Goal: Task Accomplishment & Management: Manage account settings

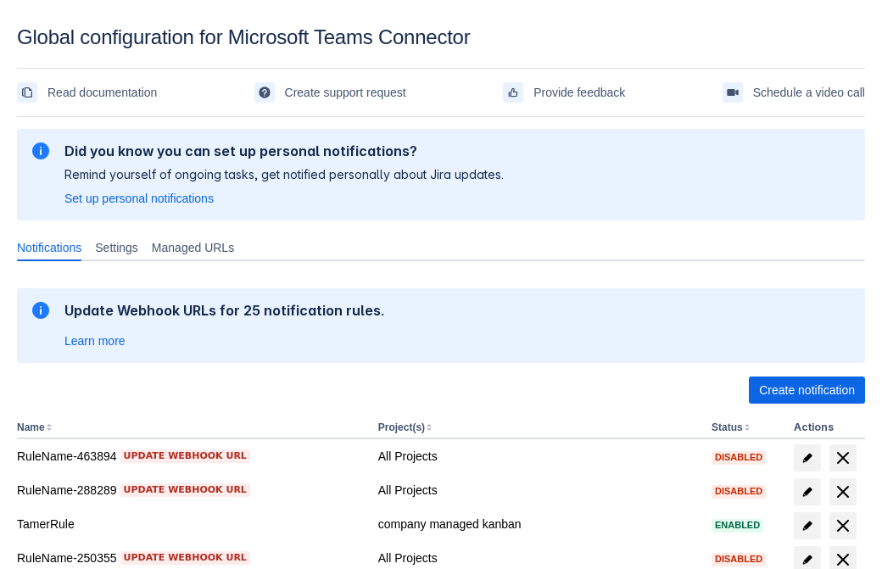
click at [807, 390] on span "Create notification" at bounding box center [807, 390] width 96 height 27
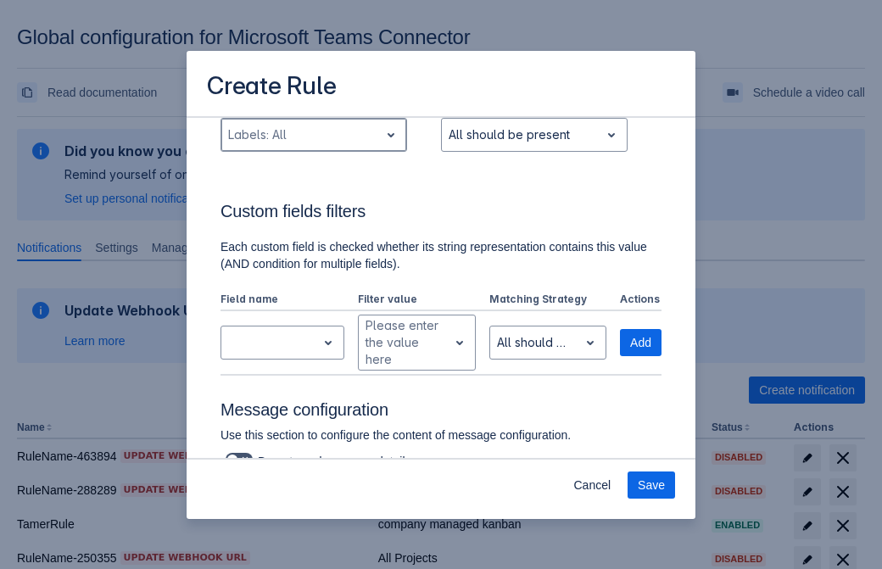
click at [313, 145] on div "Scrollable content" at bounding box center [300, 135] width 144 height 20
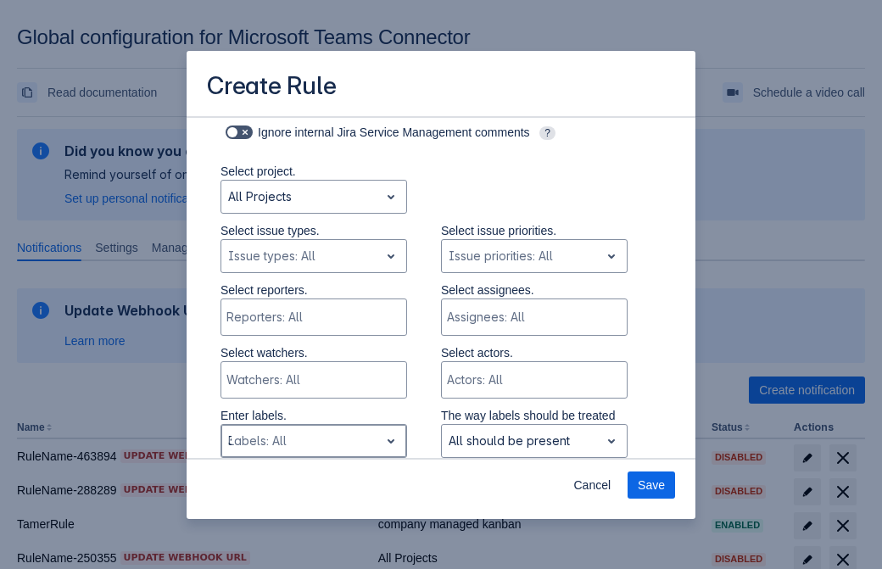
type input "30742_label"
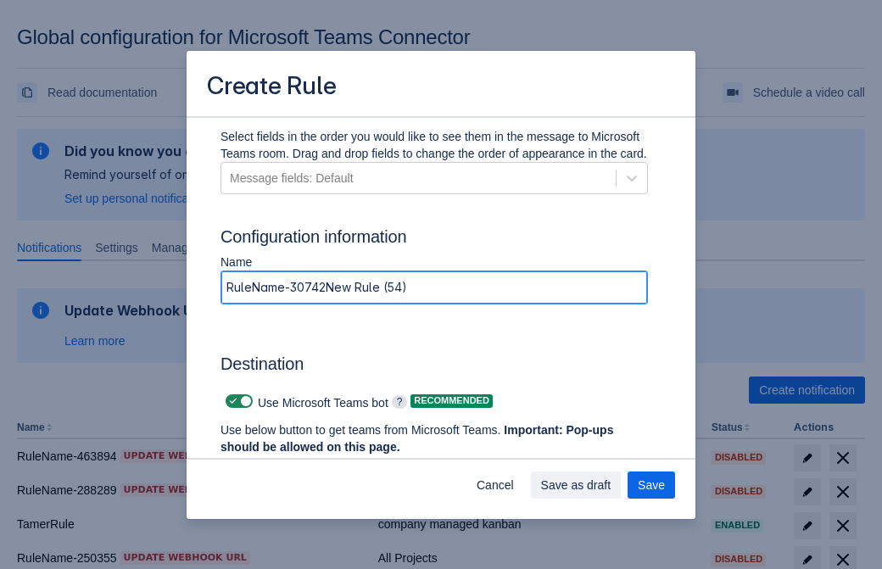
type input "RuleName-30742New Rule (54)"
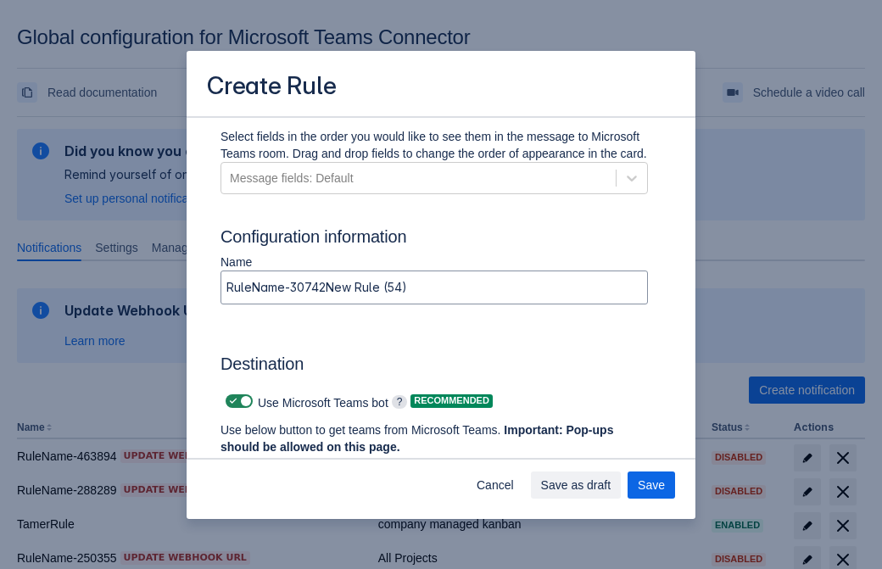
click at [231, 401] on span "Scrollable content" at bounding box center [234, 402] width 14 height 14
click at [231, 401] on input "Scrollable content" at bounding box center [231, 401] width 11 height 11
checkbox input "false"
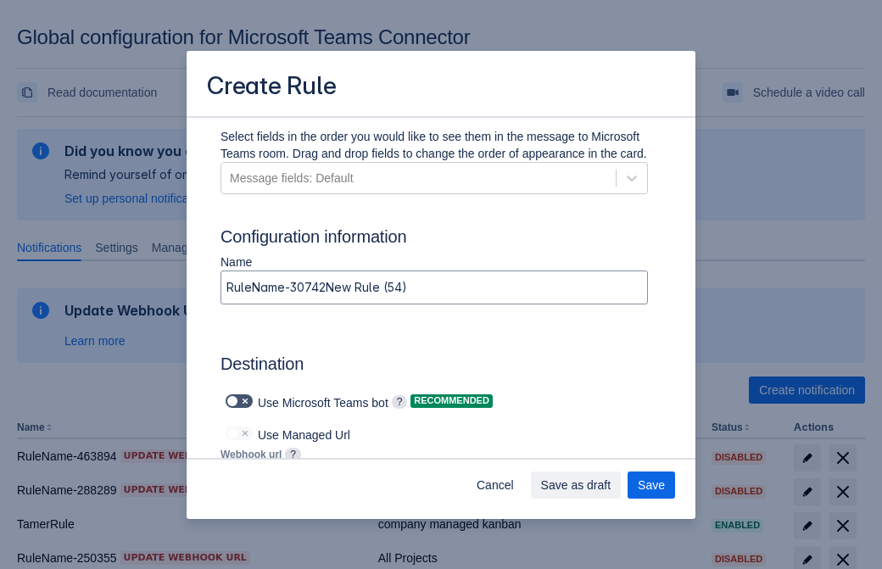
type input "[URL][DOMAIN_NAME][DATE]"
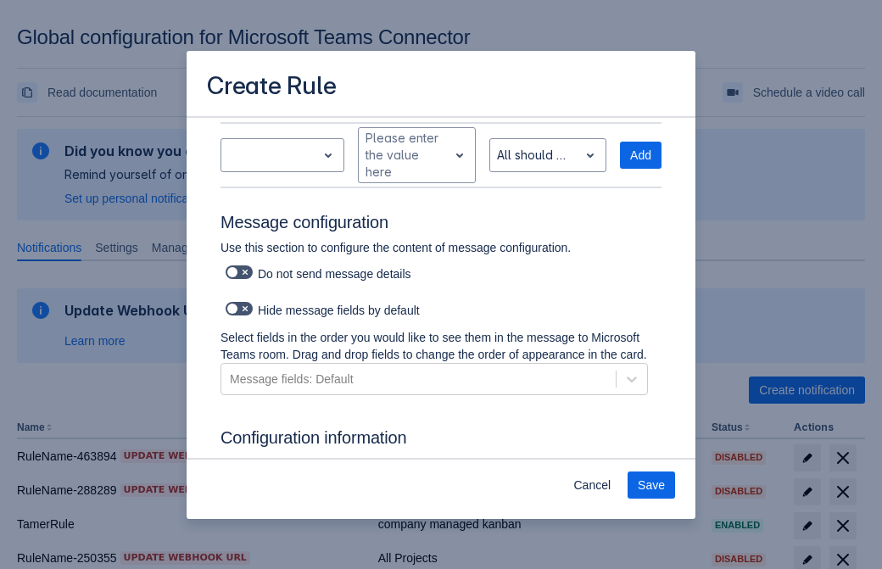
click at [652, 485] on span "Save" at bounding box center [651, 485] width 27 height 27
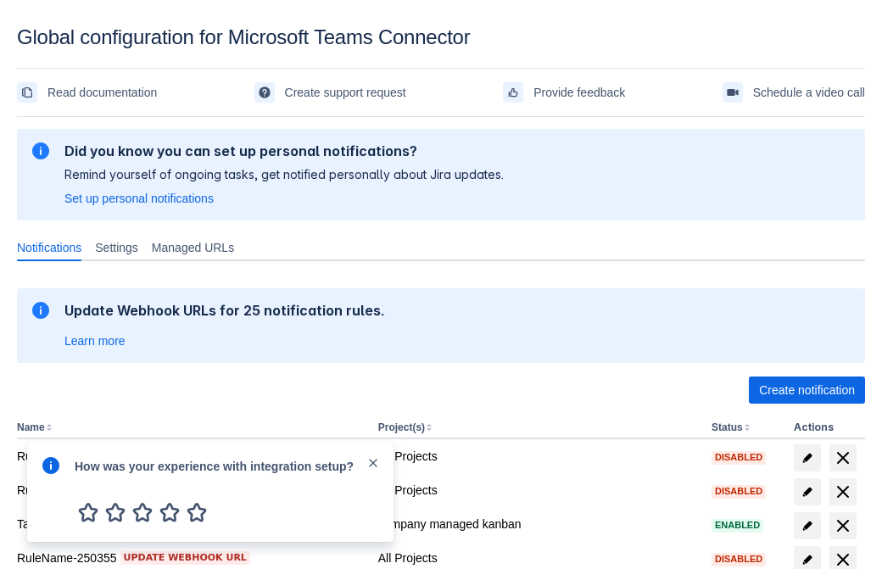
click at [55, 478] on div at bounding box center [51, 492] width 20 height 73
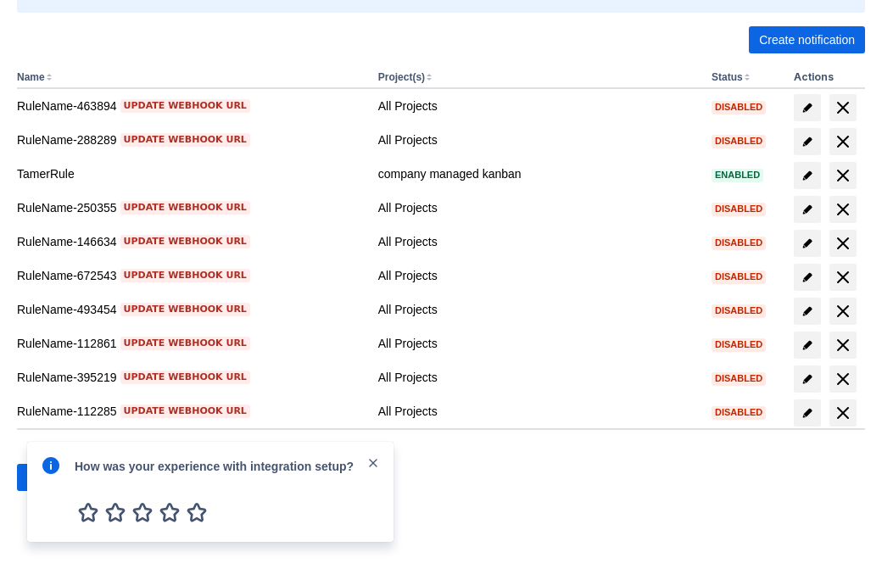
click at [55, 478] on div at bounding box center [51, 492] width 20 height 73
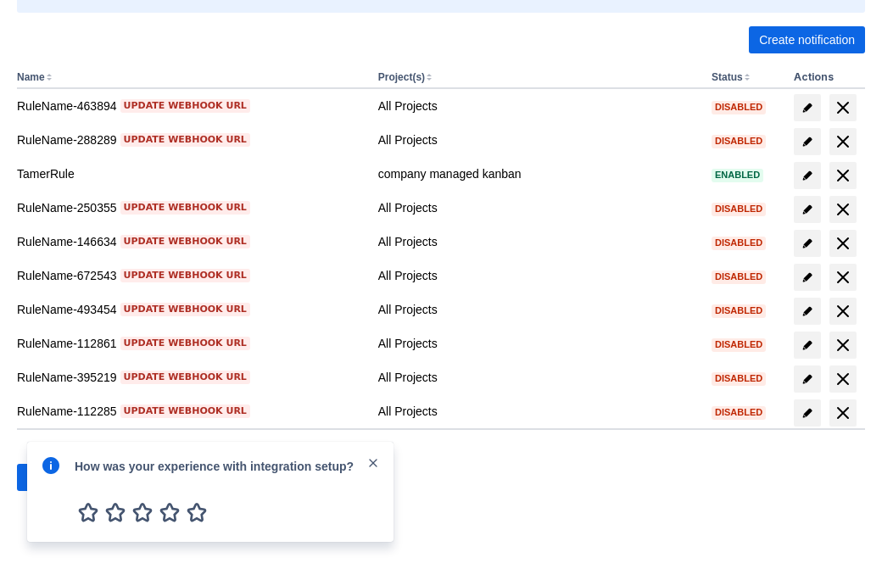
click at [55, 478] on div at bounding box center [51, 492] width 20 height 73
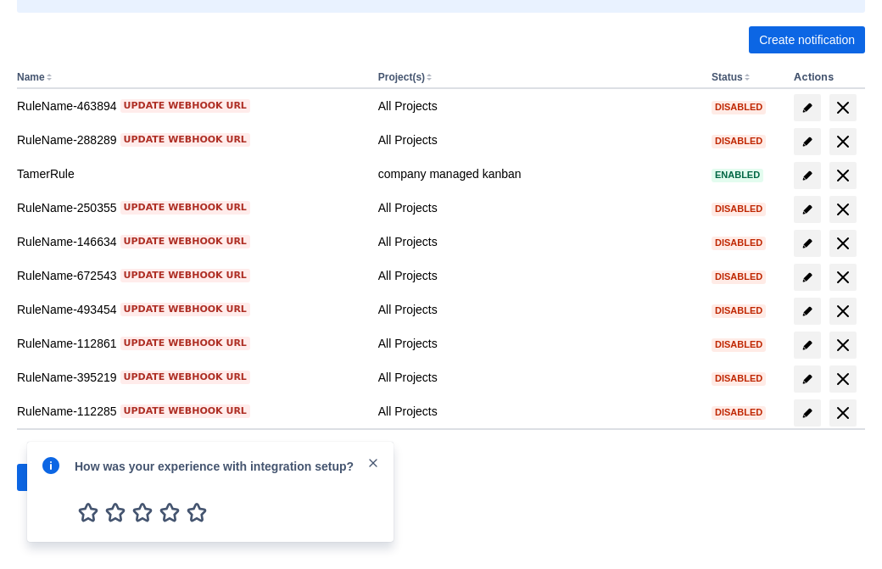
click at [55, 478] on div at bounding box center [51, 492] width 20 height 73
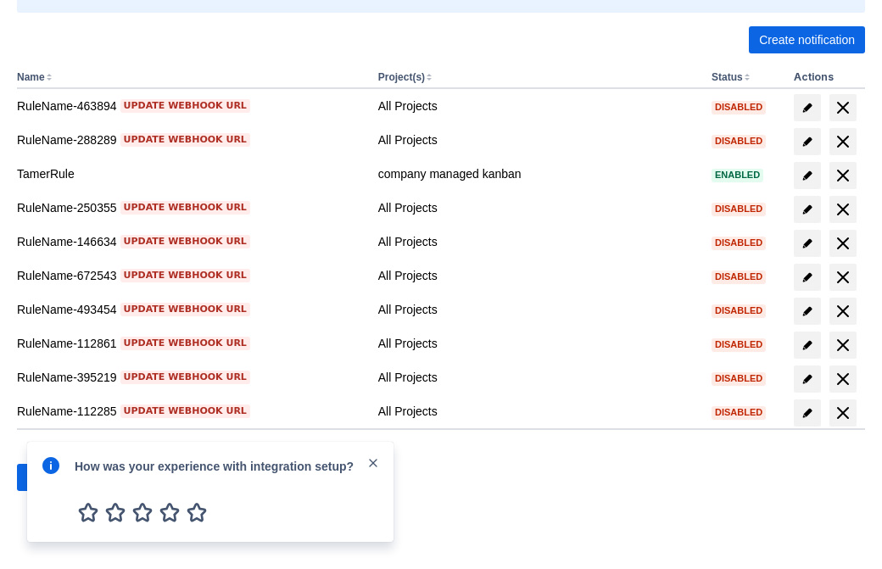
click at [55, 478] on div at bounding box center [51, 492] width 20 height 73
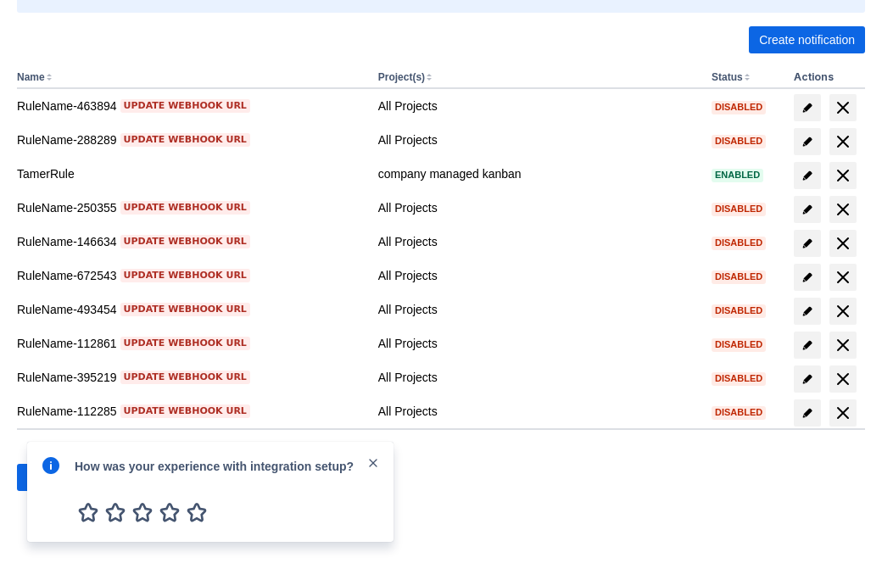
click at [55, 478] on div at bounding box center [51, 492] width 20 height 73
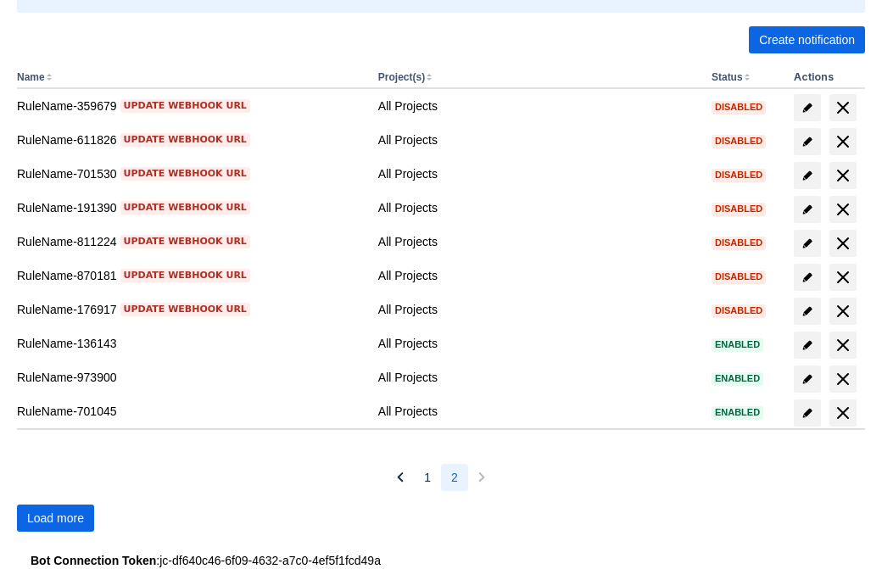
click at [55, 518] on span "Load more" at bounding box center [55, 518] width 57 height 27
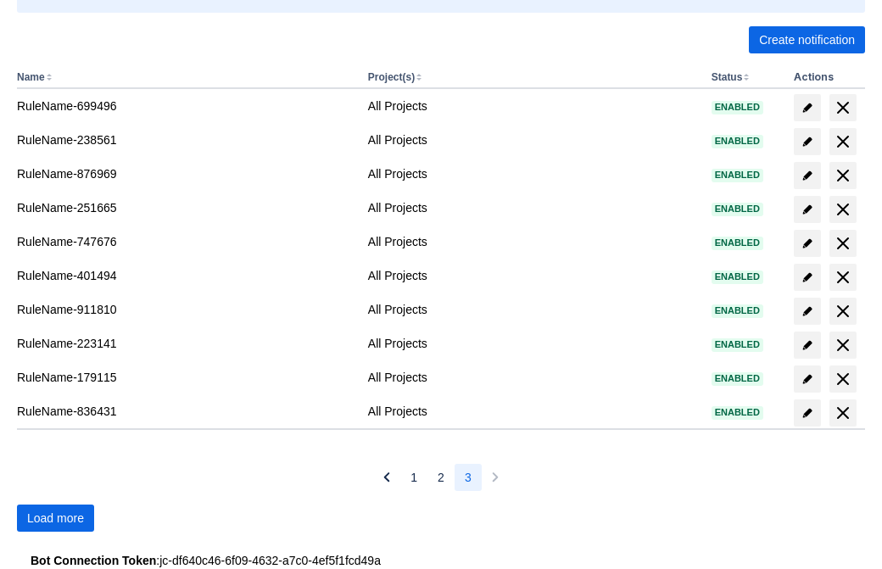
click at [55, 518] on span "Load more" at bounding box center [55, 518] width 57 height 27
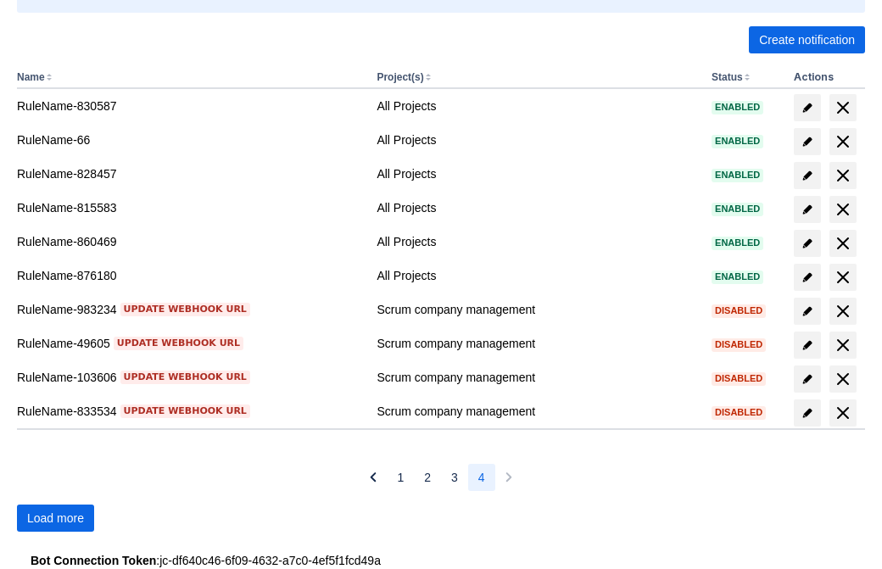
click at [55, 518] on span "Load more" at bounding box center [55, 518] width 57 height 27
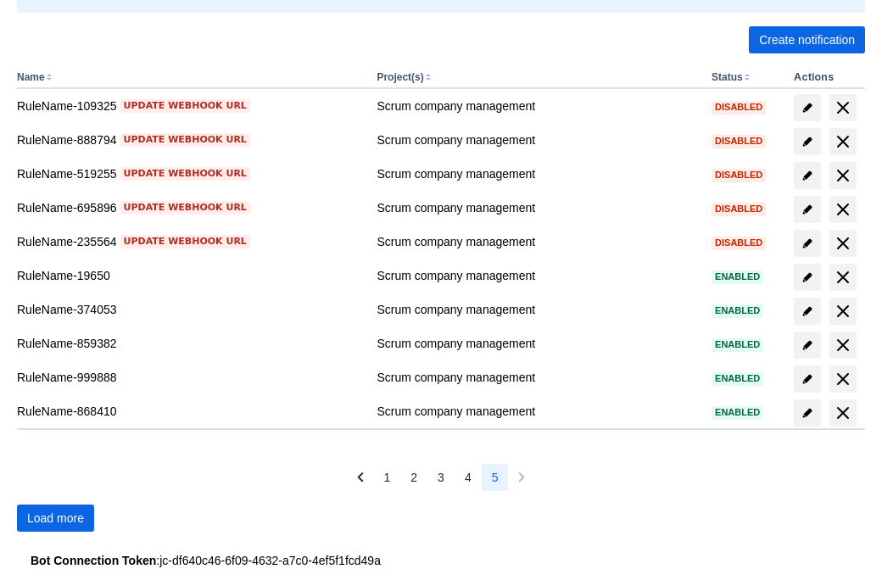
click at [55, 518] on span "Load more" at bounding box center [55, 518] width 57 height 27
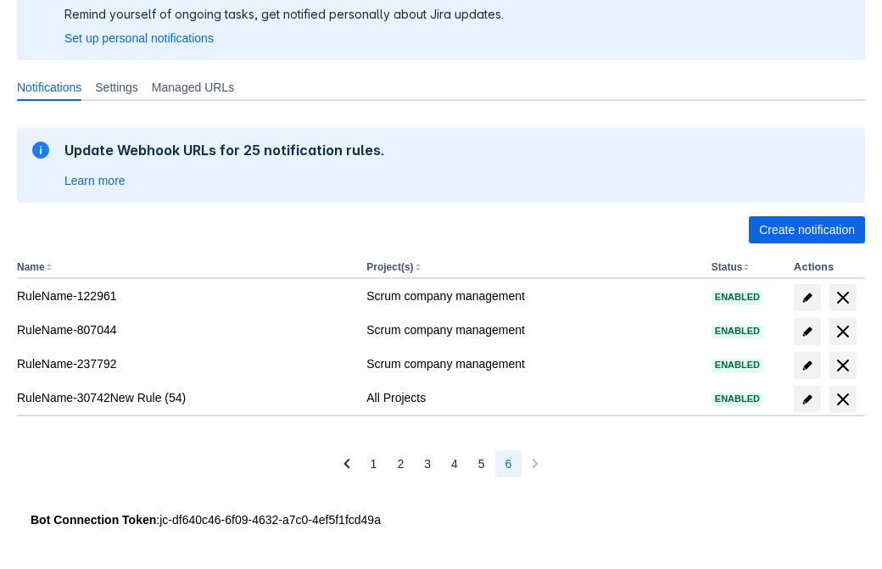
click at [843, 400] on span "delete" at bounding box center [843, 399] width 20 height 20
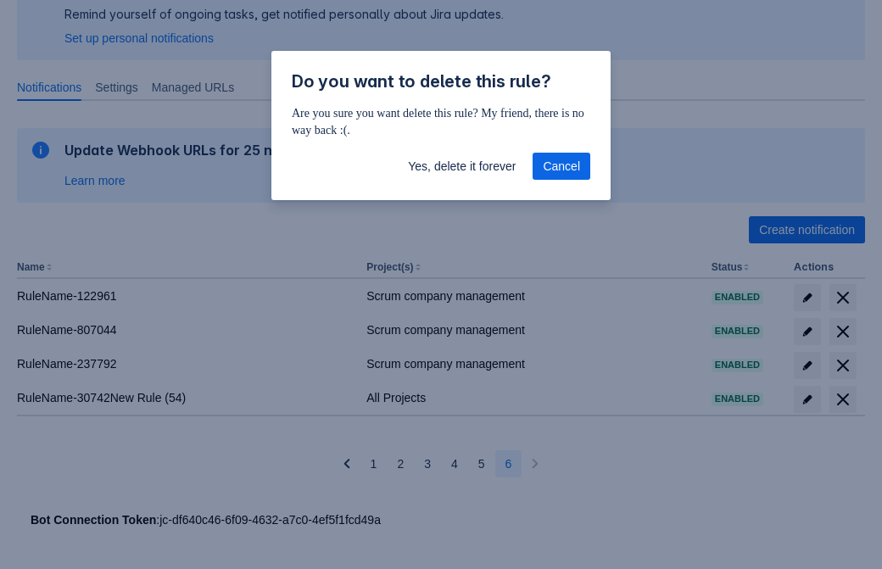
click at [462, 166] on span "Yes, delete it forever" at bounding box center [462, 166] width 108 height 27
